Goal: Transaction & Acquisition: Subscribe to service/newsletter

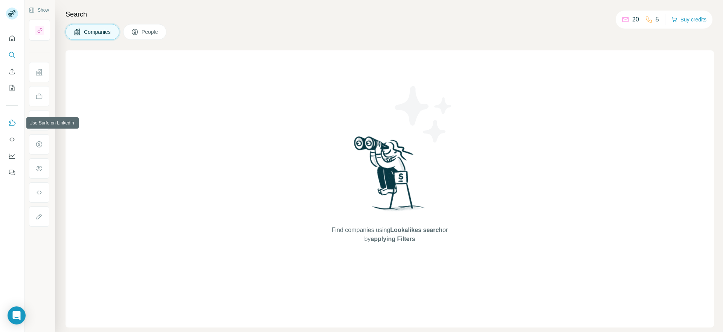
click at [11, 122] on icon "Use Surfe on LinkedIn" at bounding box center [12, 123] width 8 height 8
click at [11, 125] on icon "Use Surfe on LinkedIn" at bounding box center [12, 123] width 6 height 6
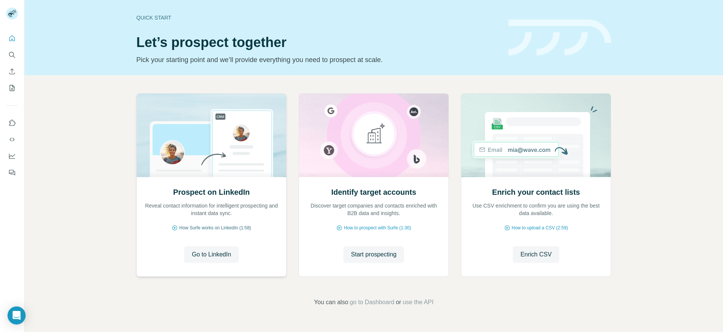
click at [198, 229] on span "How Surfe works on LinkedIn (1:58)" at bounding box center [215, 228] width 72 height 7
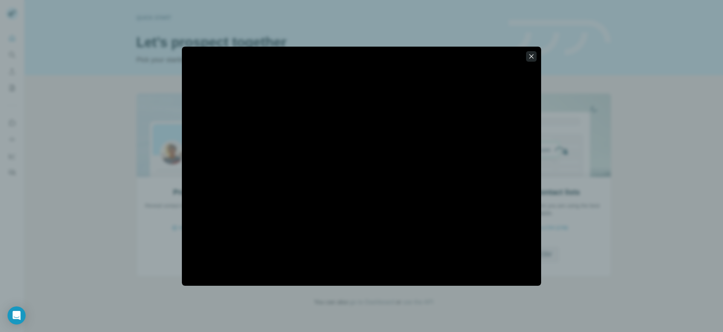
click at [530, 55] on icon "button" at bounding box center [531, 56] width 4 height 4
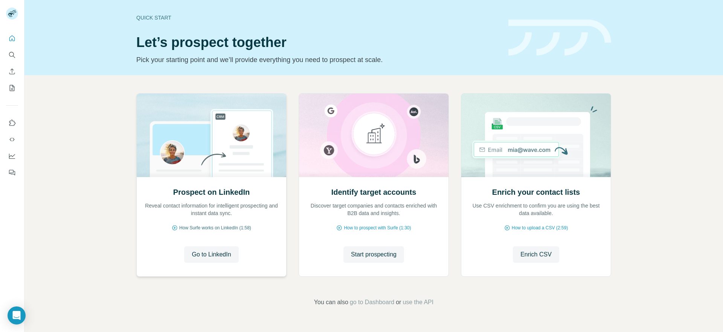
click at [193, 228] on span "How Surfe works on LinkedIn (1:58)" at bounding box center [215, 228] width 72 height 7
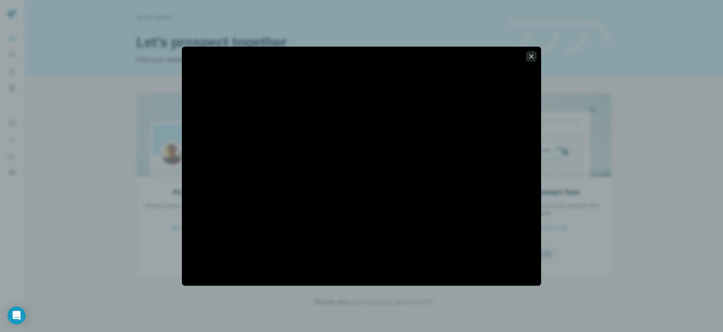
click at [529, 55] on icon "button" at bounding box center [531, 57] width 8 height 8
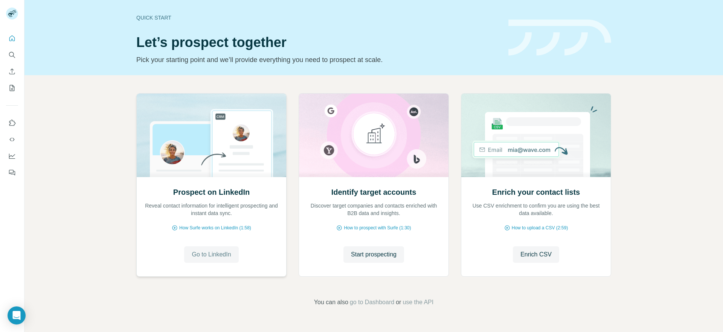
click at [204, 254] on span "Go to LinkedIn" at bounding box center [211, 254] width 39 height 9
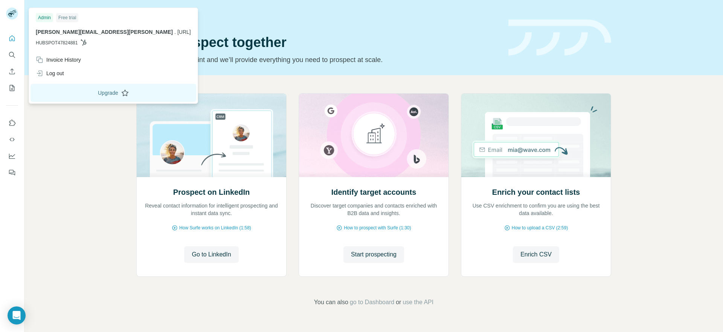
click at [81, 93] on button "Upgrade" at bounding box center [113, 93] width 166 height 18
click at [63, 17] on div "Free trial" at bounding box center [67, 17] width 22 height 9
click at [60, 29] on span "[PERSON_NAME][EMAIL_ADDRESS][PERSON_NAME]" at bounding box center [104, 32] width 137 height 6
click at [85, 94] on button "Upgrade" at bounding box center [113, 93] width 166 height 18
